Goal: Register for event/course

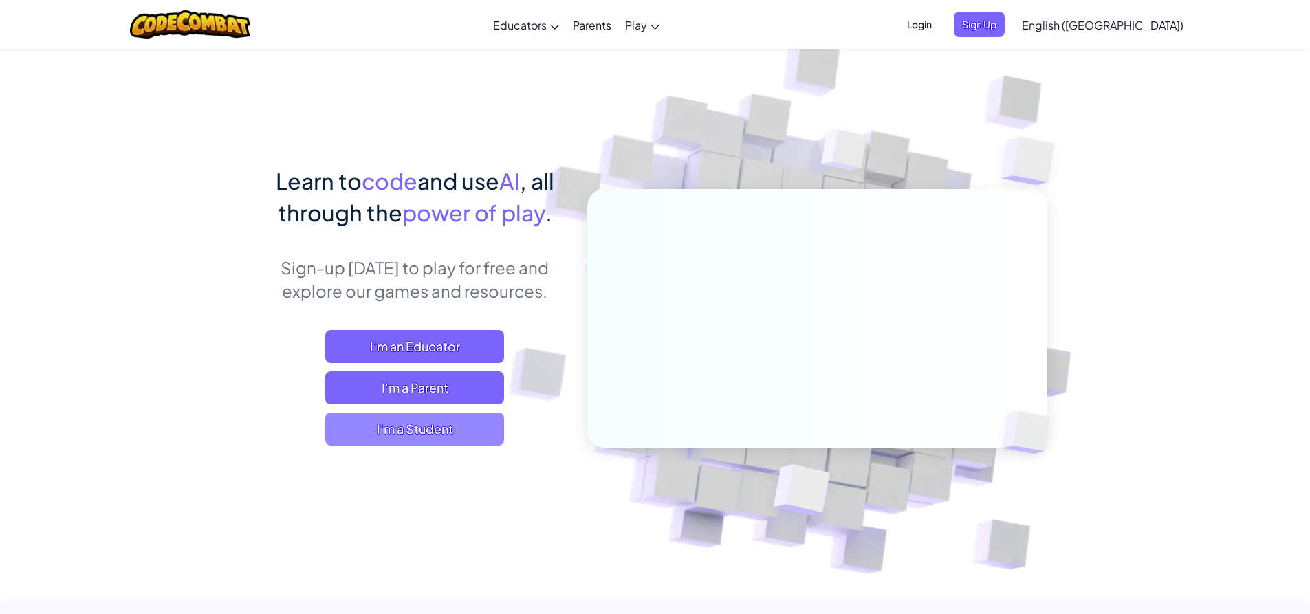
click at [409, 434] on span "I'm a Student" at bounding box center [414, 429] width 179 height 33
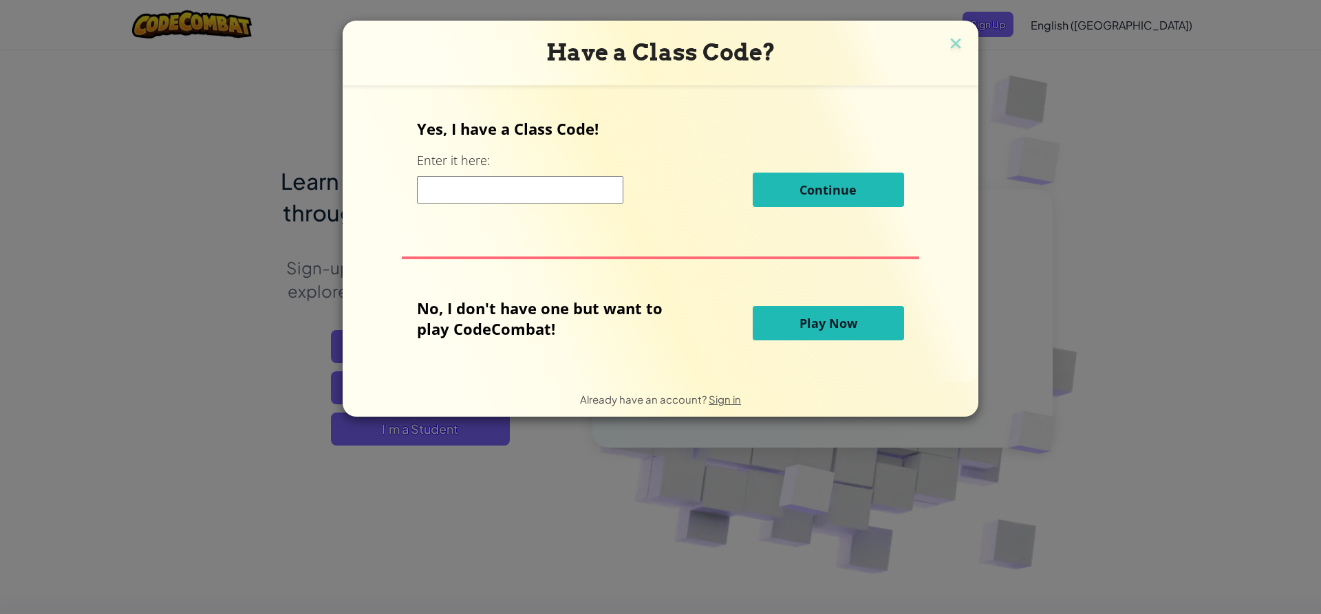
click at [517, 172] on div "Yes, I have a Class Code! Enter it here: Continue" at bounding box center [660, 167] width 486 height 99
click at [523, 178] on input at bounding box center [520, 190] width 206 height 28
type input "shirtdryride"
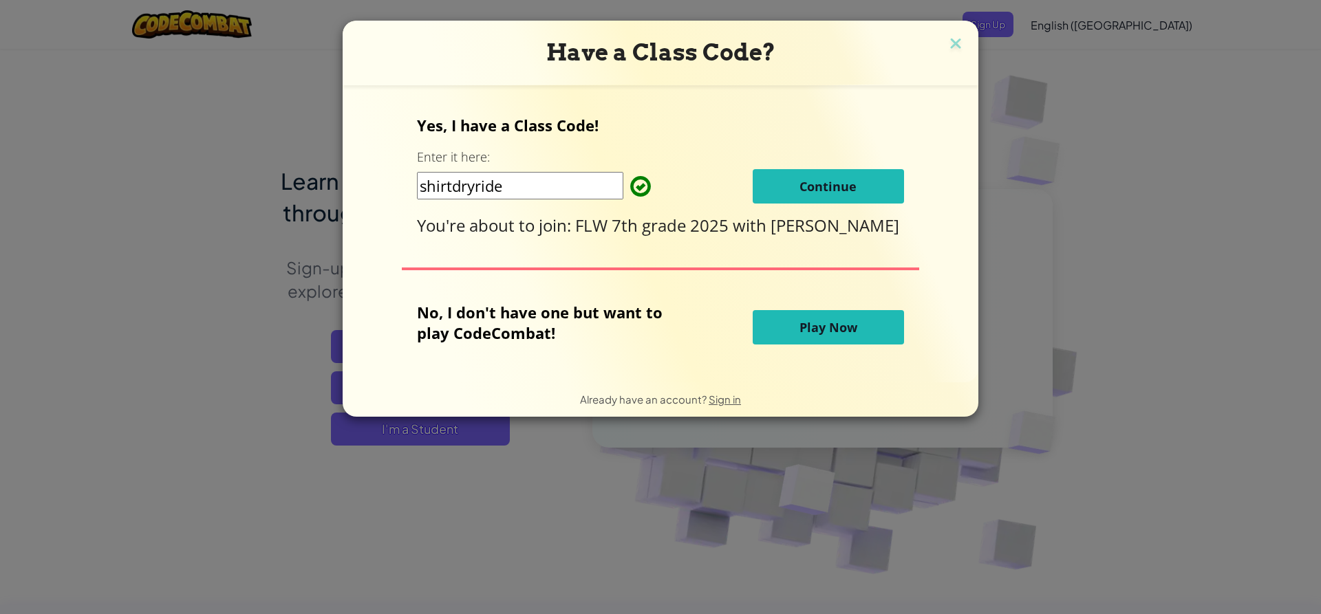
click button "Continue" at bounding box center [827, 186] width 151 height 34
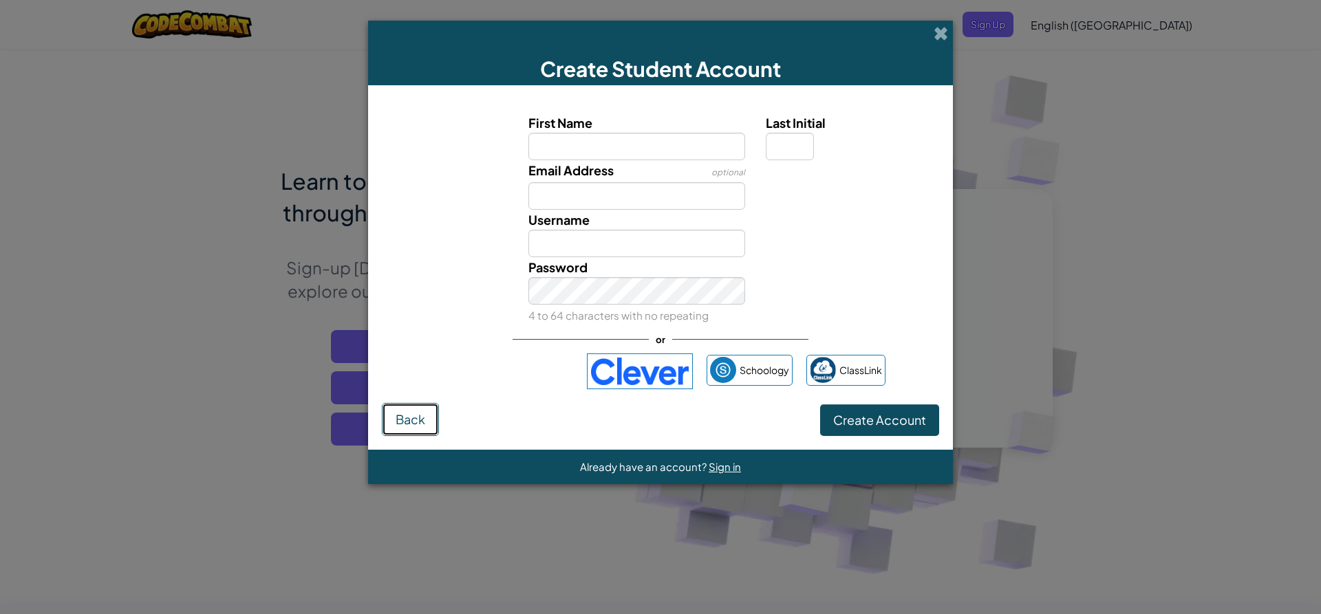
click at [397, 420] on span "Back" at bounding box center [410, 419] width 30 height 16
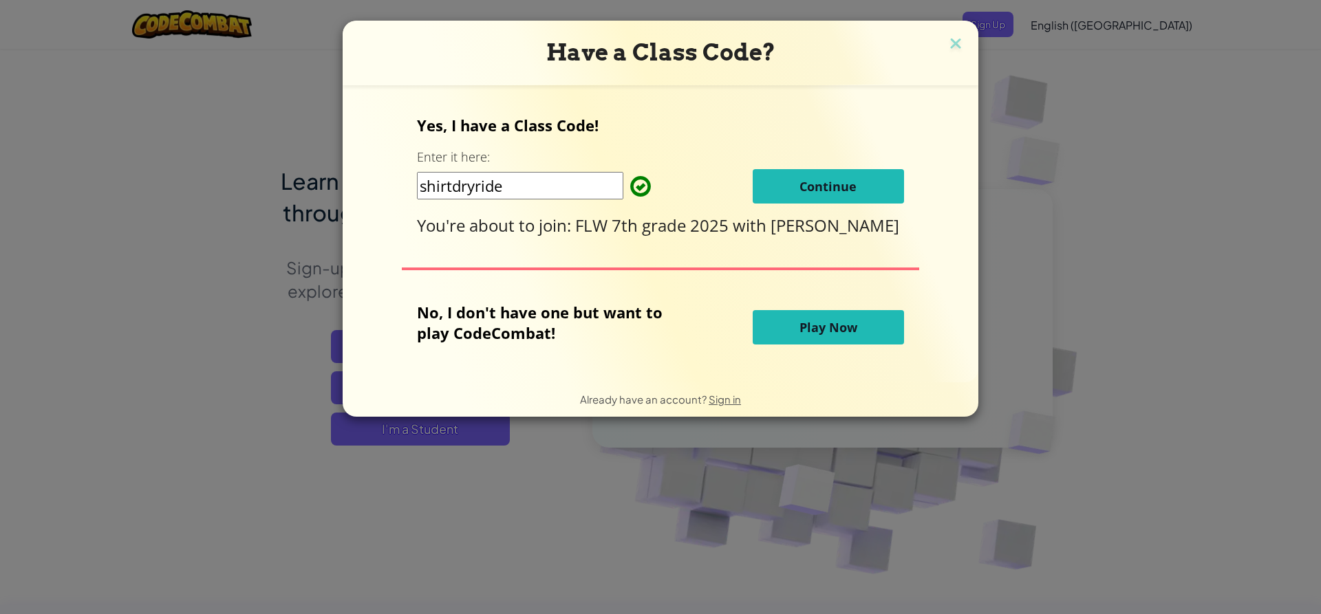
click at [829, 178] on span "Continue" at bounding box center [827, 186] width 57 height 17
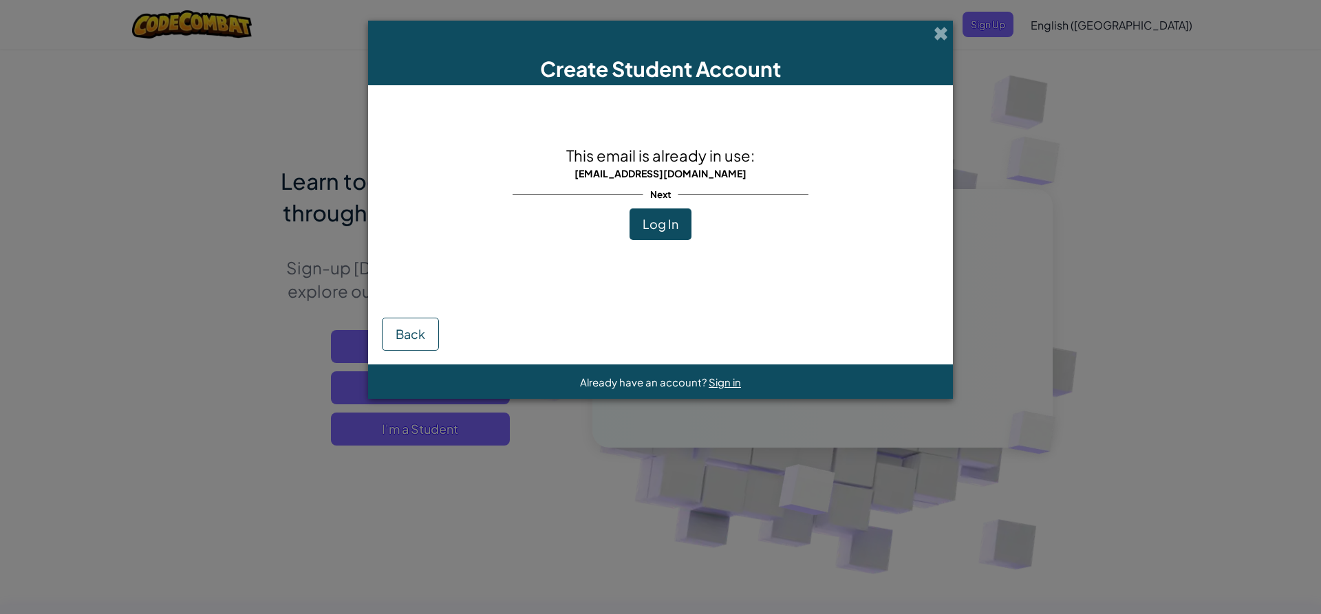
click at [660, 214] on button "Log In" at bounding box center [660, 224] width 62 height 32
